Goal: Find specific page/section: Find specific page/section

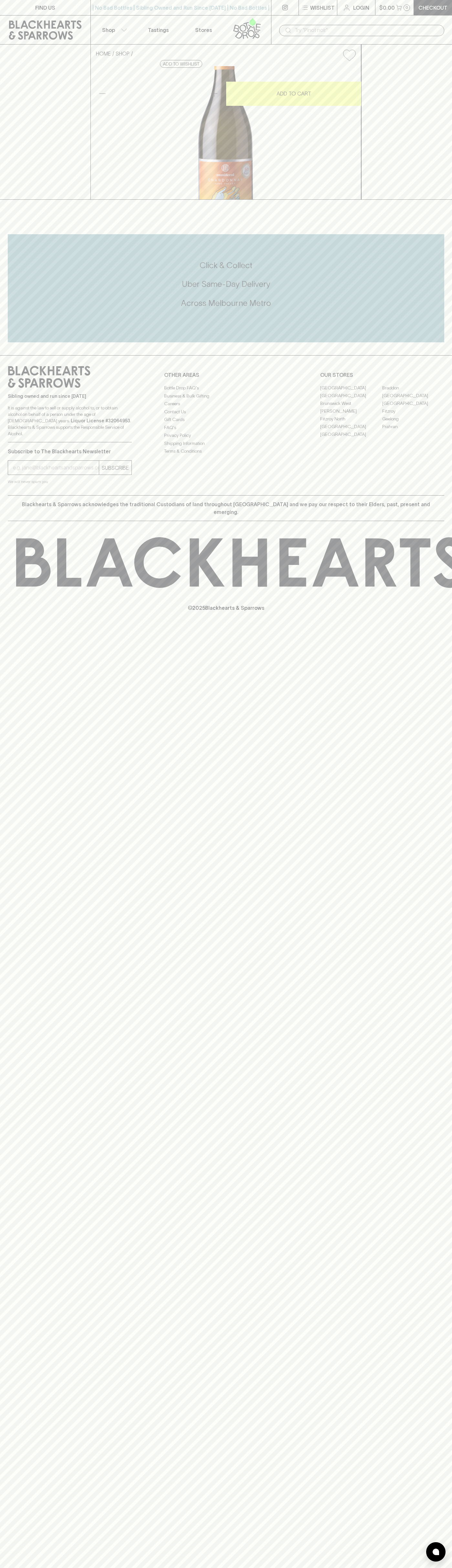
click at [37, 28] on icon at bounding box center [45, 30] width 72 height 19
click at [429, 130] on div "HOME SHOP Munificent Chardonnay 2022 $22.00 Add to wishlist 10% discount when p…" at bounding box center [226, 122] width 452 height 155
click at [164, 1567] on html "FIND US | No Bad Bottles | Sibling Owned and Run Since [DATE] | No Bad Bottles …" at bounding box center [226, 784] width 452 height 1568
click at [10, 1535] on div "FIND US | No Bad Bottles | Sibling Owned and Run Since [DATE] | No Bad Bottles …" at bounding box center [226, 784] width 452 height 1568
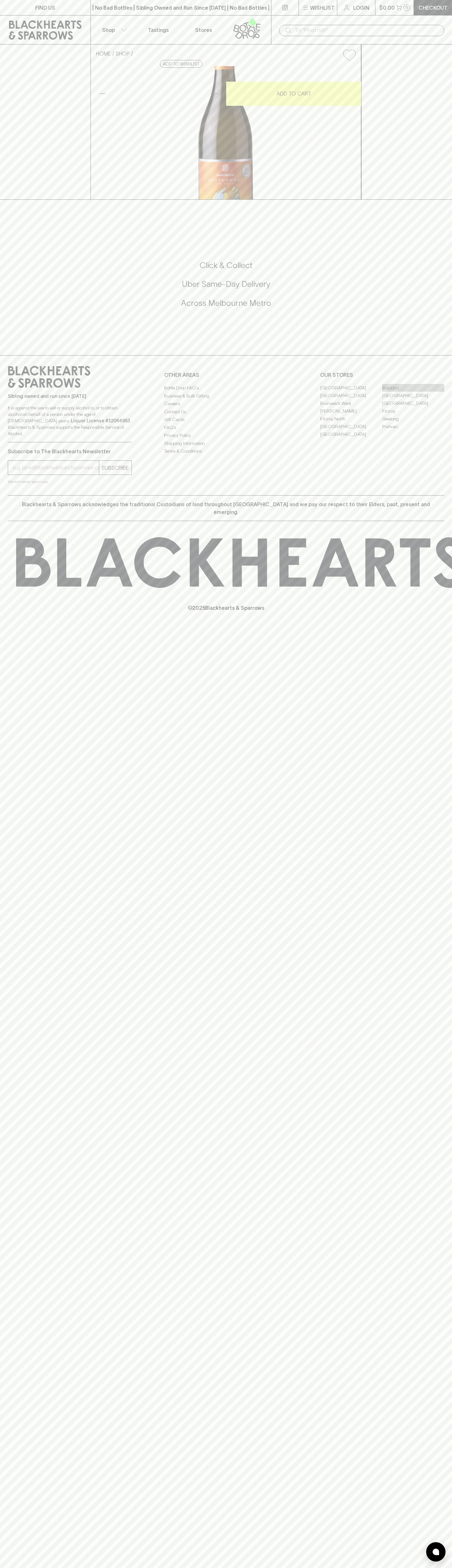
click at [413, 391] on link "Braddon" at bounding box center [413, 388] width 62 height 8
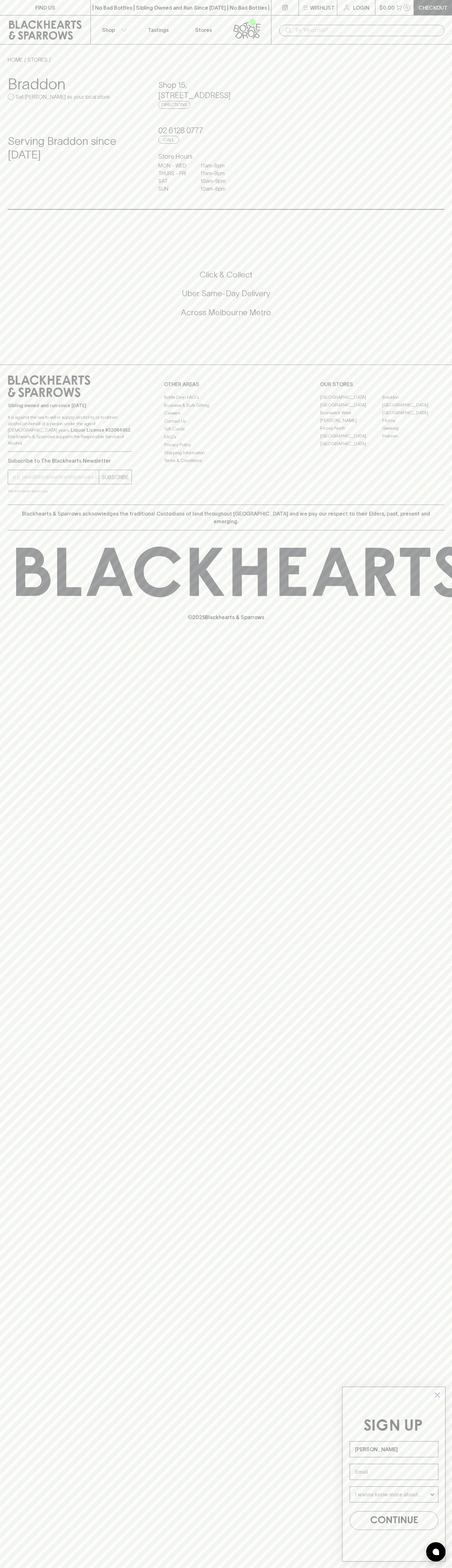
type input "John Smith"
